Goal: Navigation & Orientation: Find specific page/section

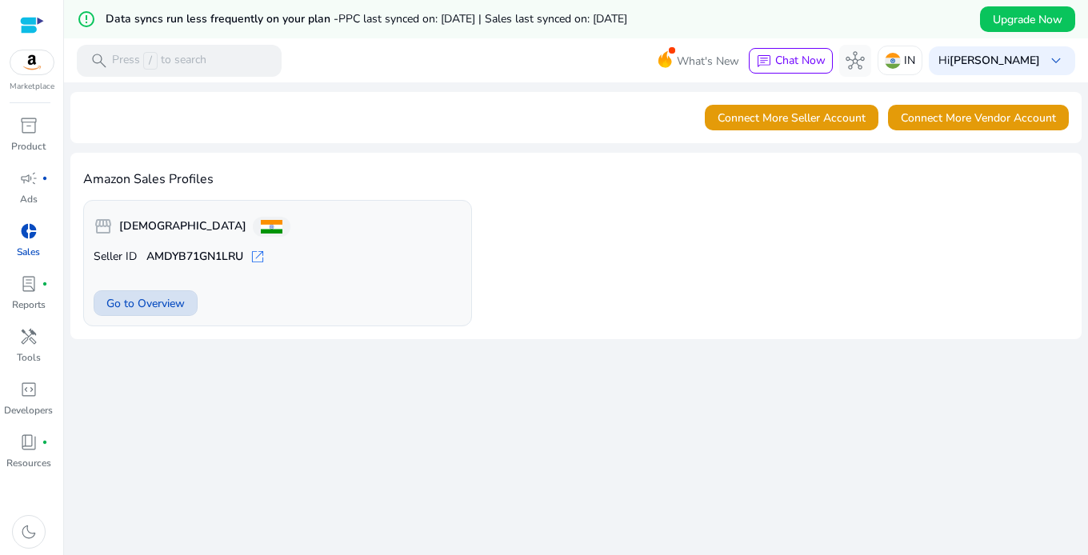
click at [138, 305] on span "Go to Overview" at bounding box center [145, 303] width 78 height 17
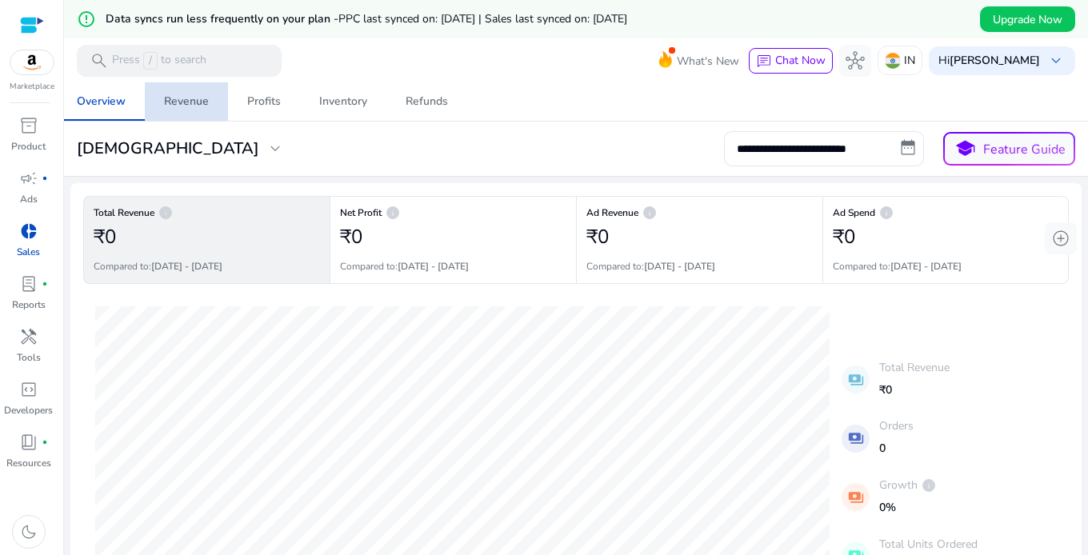
click at [194, 101] on div "Revenue" at bounding box center [186, 101] width 45 height 11
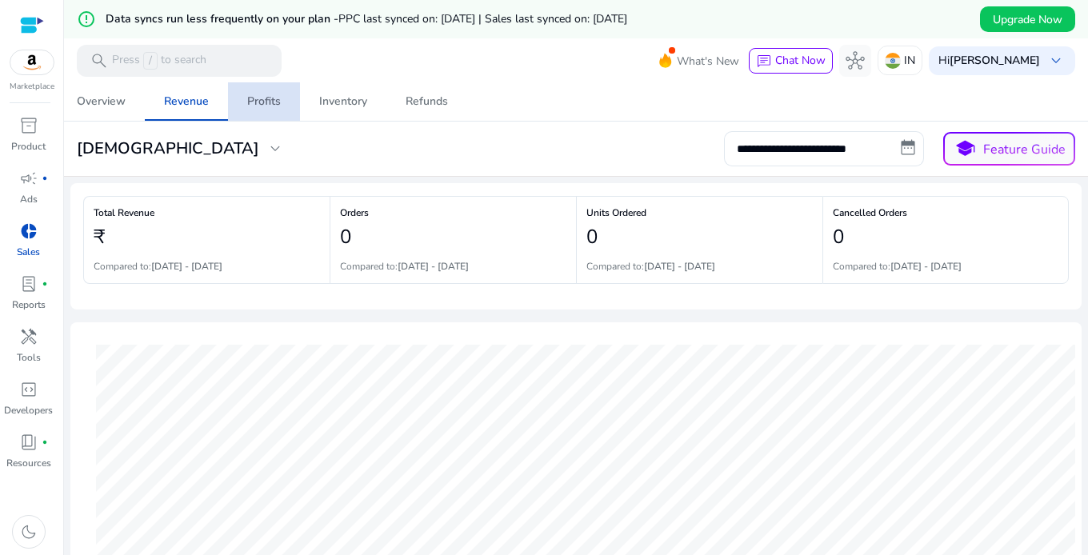
click at [262, 104] on div "Profits" at bounding box center [264, 101] width 34 height 11
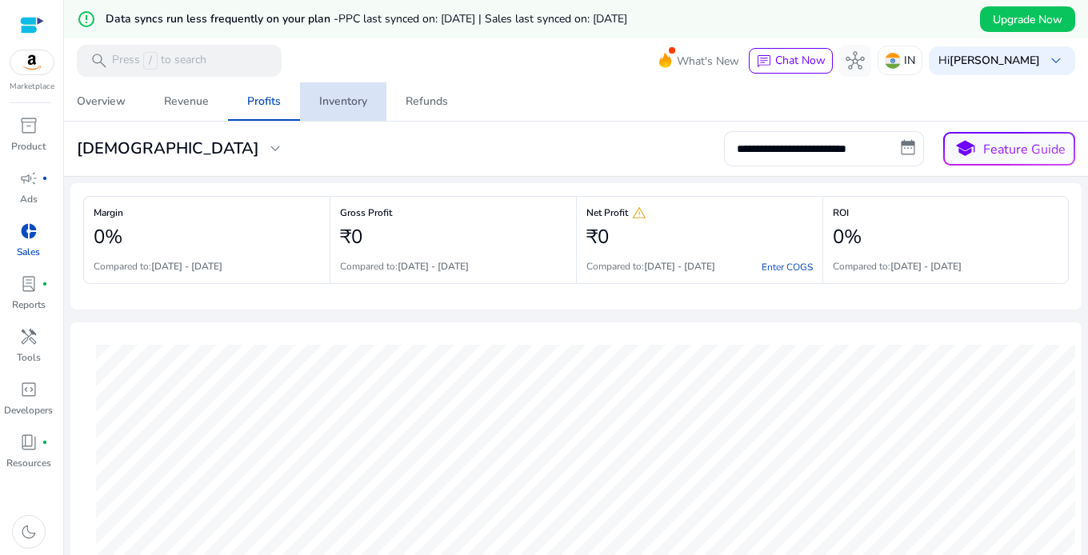
click at [358, 103] on div "Inventory" at bounding box center [343, 101] width 48 height 11
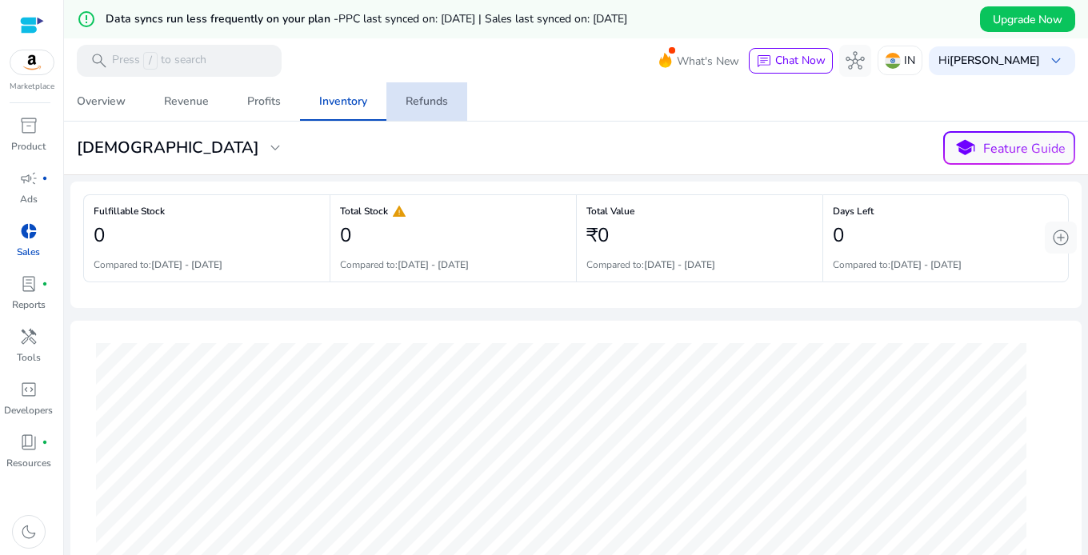
click at [414, 103] on div "Refunds" at bounding box center [427, 101] width 42 height 11
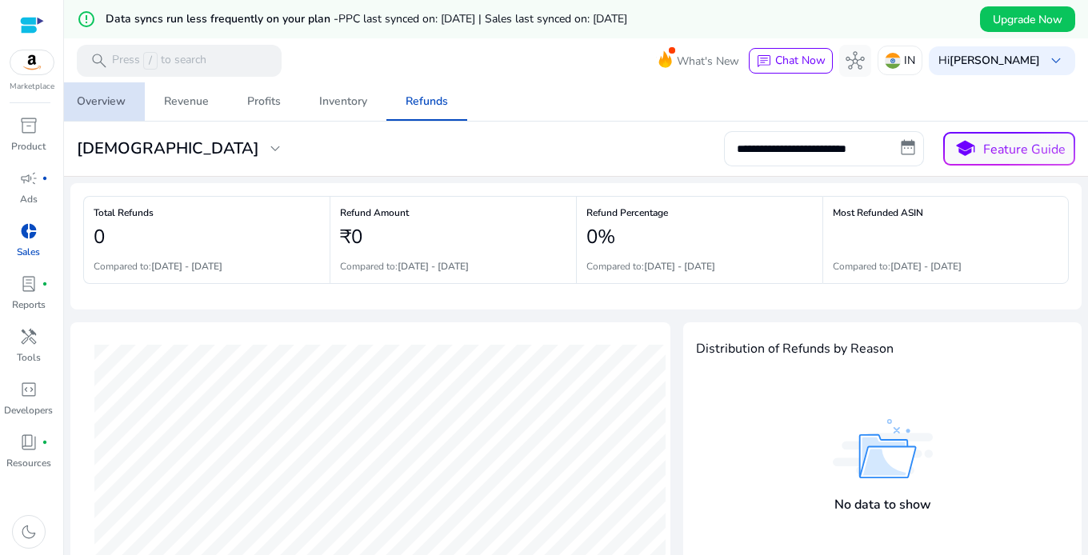
click at [99, 102] on div "Overview" at bounding box center [101, 101] width 49 height 11
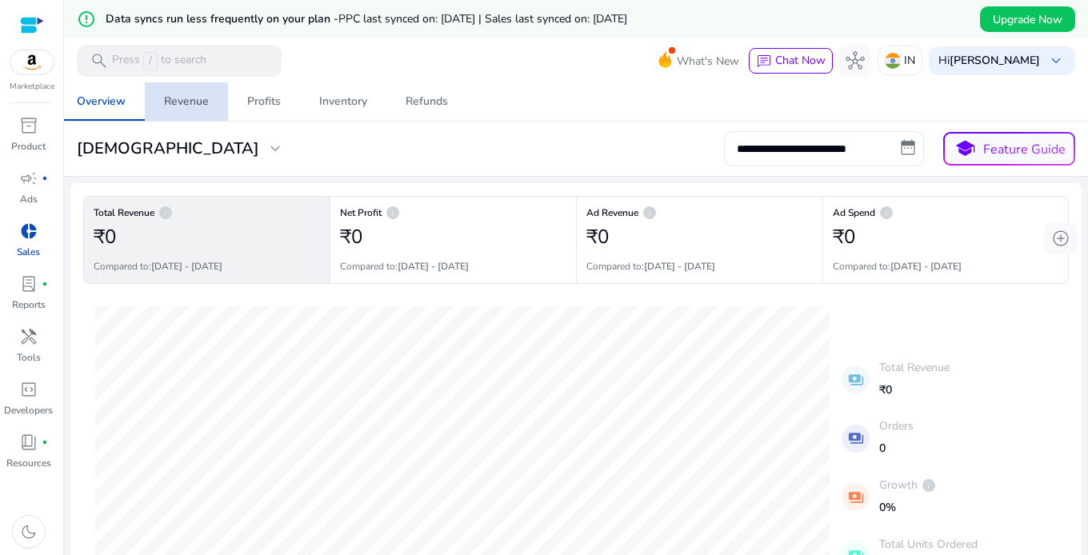
click at [186, 102] on div "Revenue" at bounding box center [186, 101] width 45 height 11
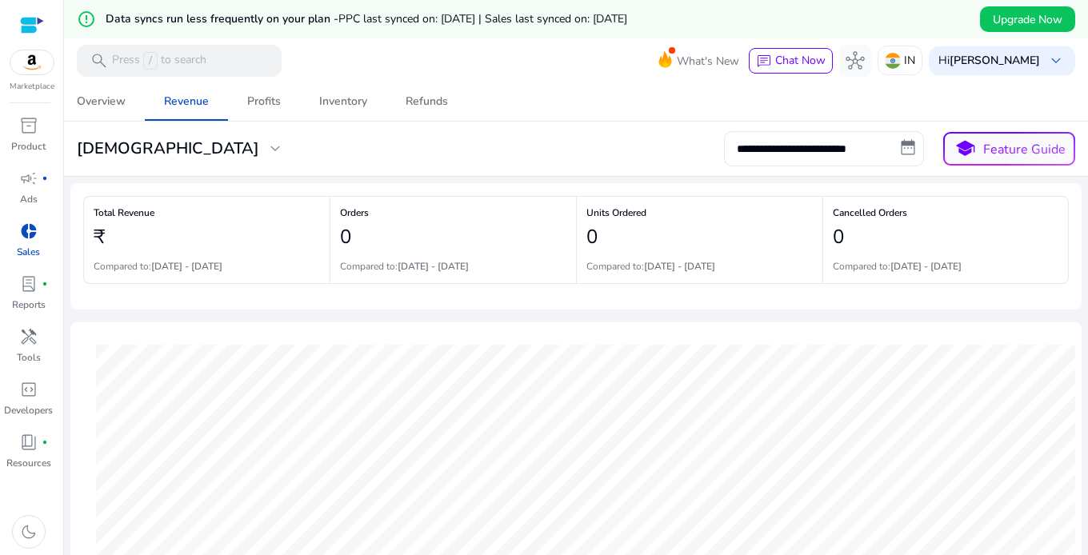
drag, startPoint x: 294, startPoint y: 58, endPoint x: 349, endPoint y: 62, distance: 55.3
click at [349, 62] on mat-toolbar "search Press / to search What's New chat Chat Now hub IN Hi [PERSON_NAME] keybo…" at bounding box center [576, 60] width 1024 height 44
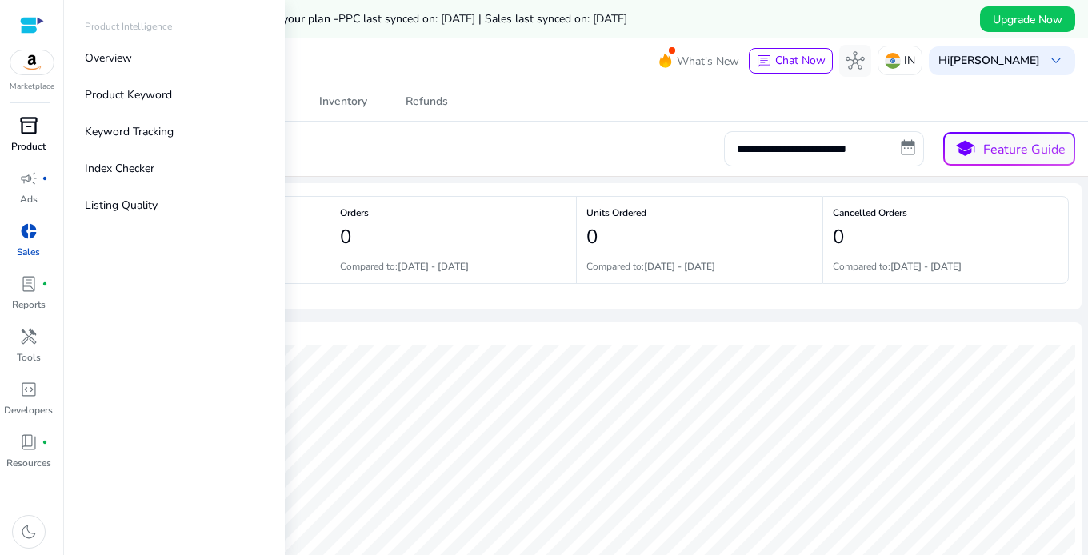
click at [25, 126] on span "inventory_2" at bounding box center [28, 125] width 19 height 19
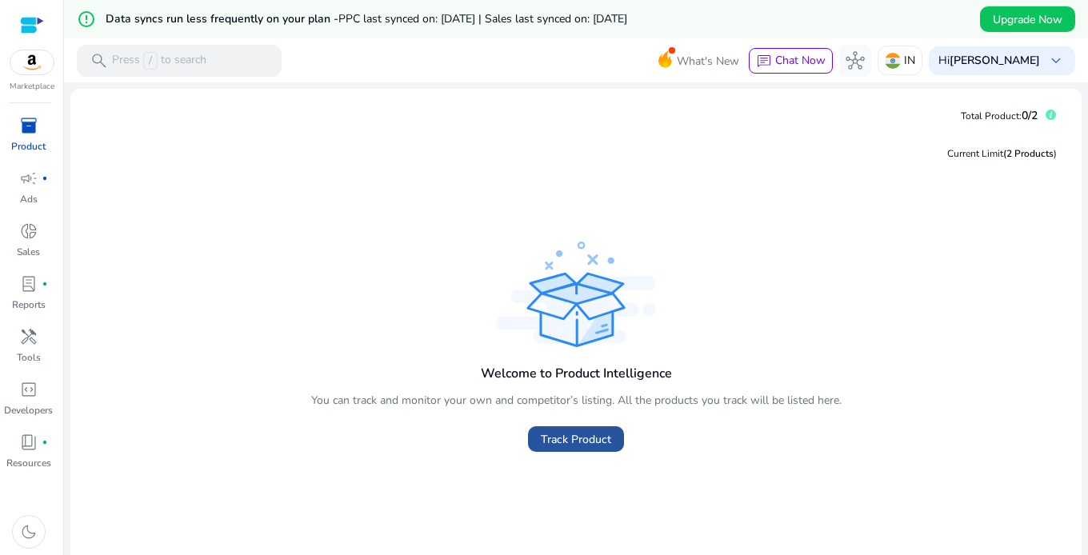
click at [574, 431] on span "Track Product" at bounding box center [576, 439] width 70 height 17
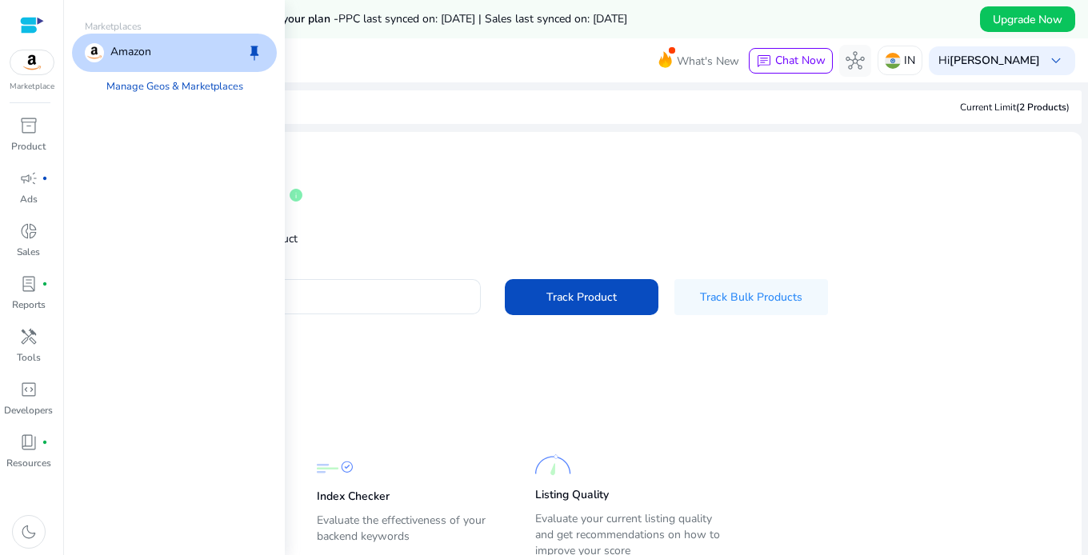
click at [28, 58] on img at bounding box center [31, 62] width 43 height 24
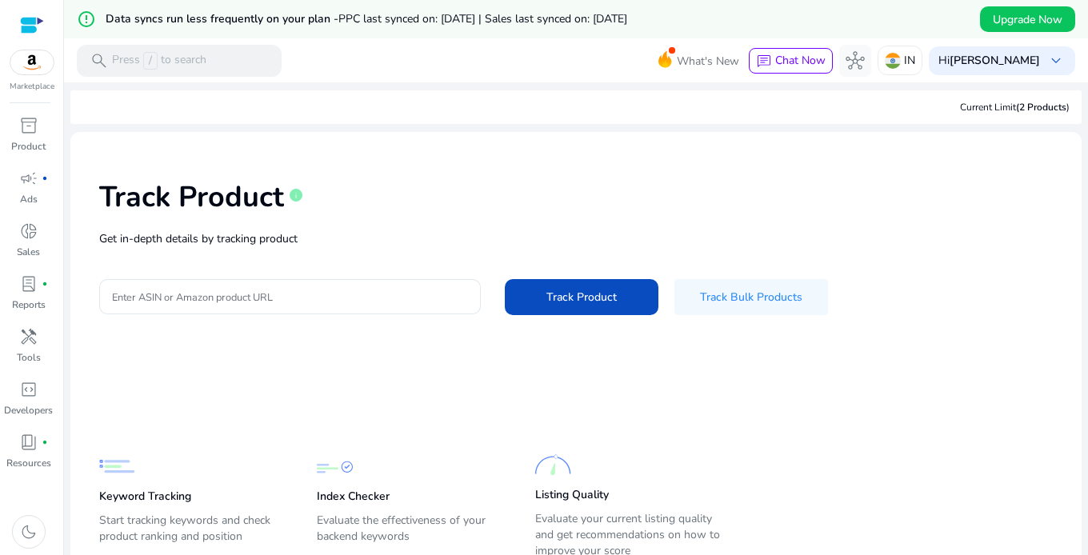
click at [30, 12] on div at bounding box center [32, 25] width 24 height 50
click at [30, 23] on div at bounding box center [32, 25] width 24 height 18
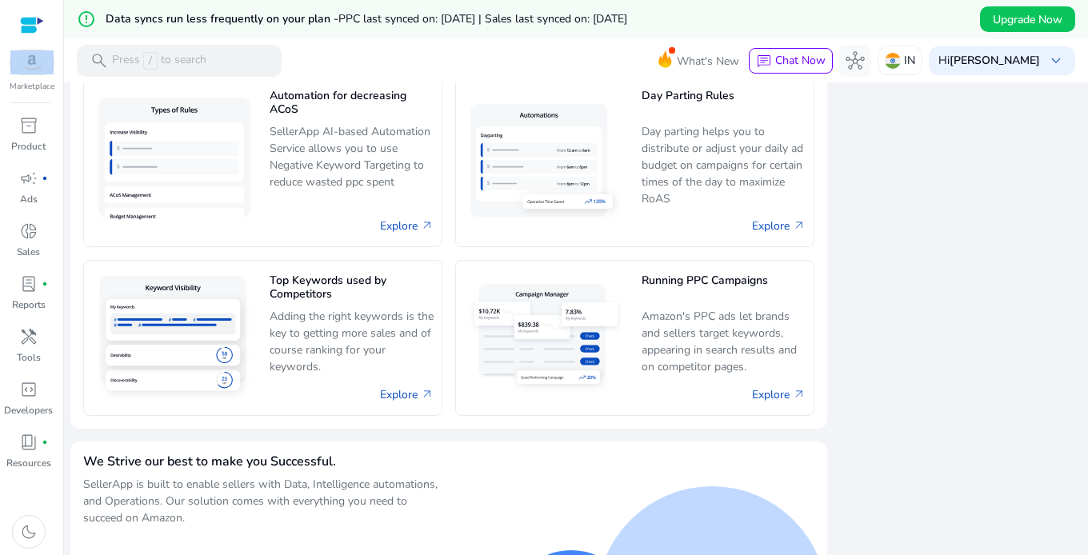
scroll to position [1105, 0]
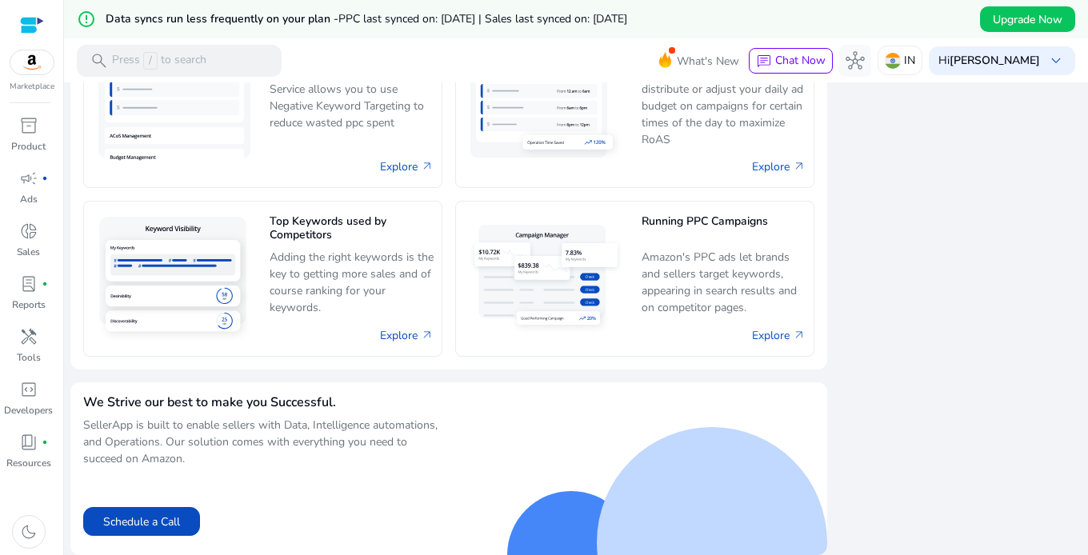
click at [707, 326] on div "Explore arrow_outward" at bounding box center [724, 335] width 165 height 27
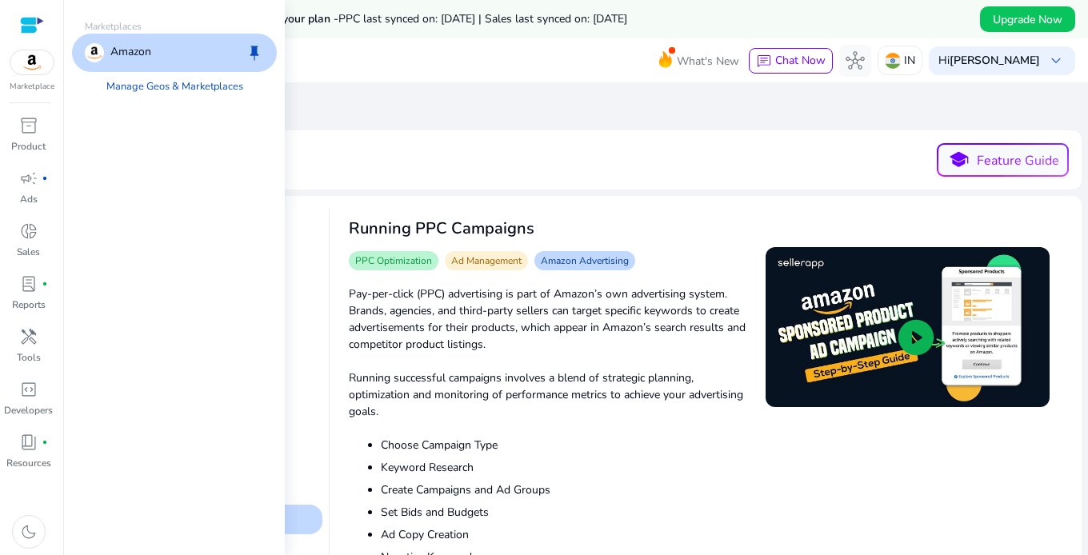
click at [34, 60] on img at bounding box center [31, 62] width 43 height 24
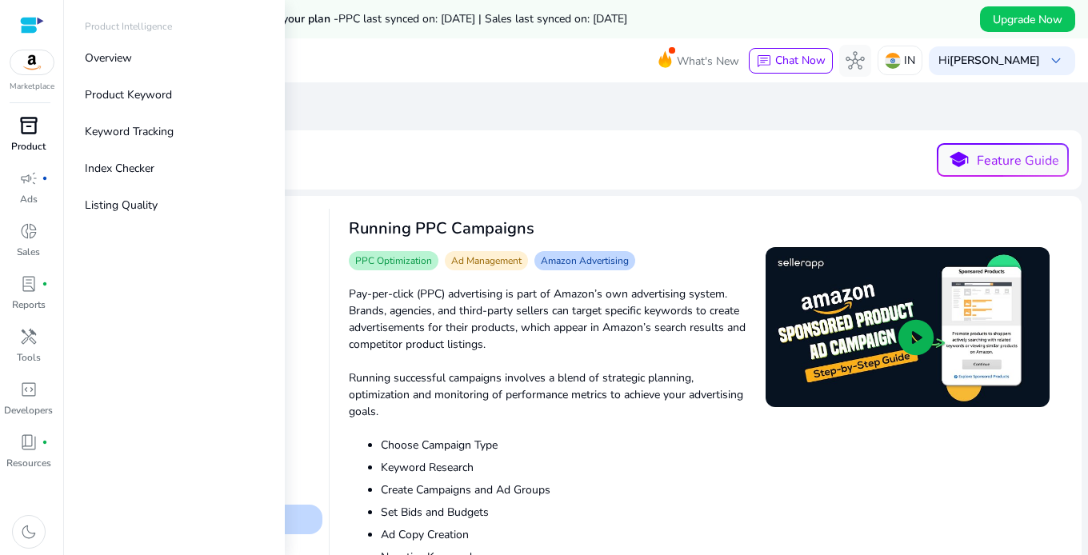
click at [15, 126] on div "inventory_2" at bounding box center [28, 126] width 45 height 26
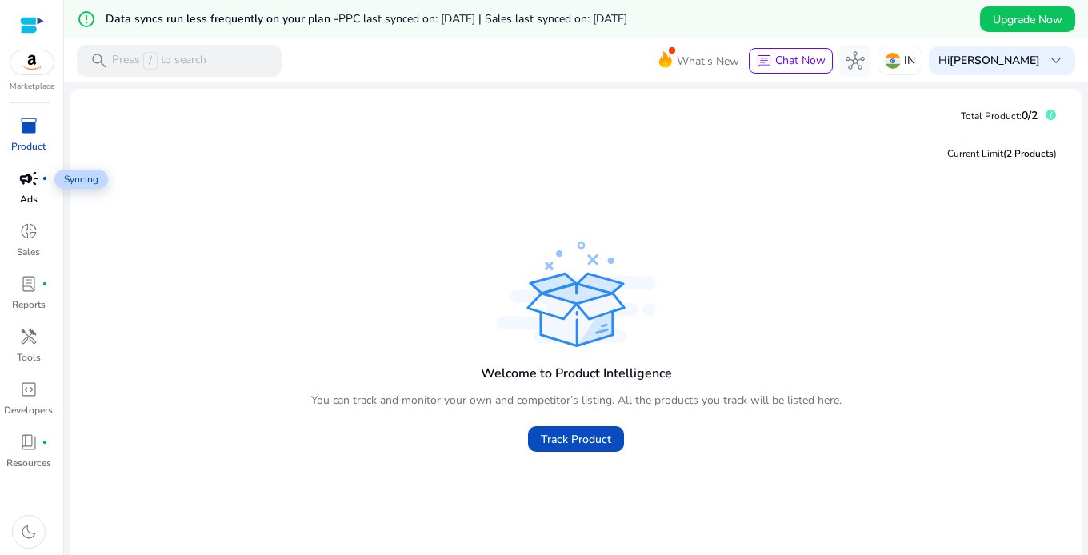
click at [34, 177] on span "campaign" at bounding box center [28, 178] width 19 height 19
